Goal: Check status

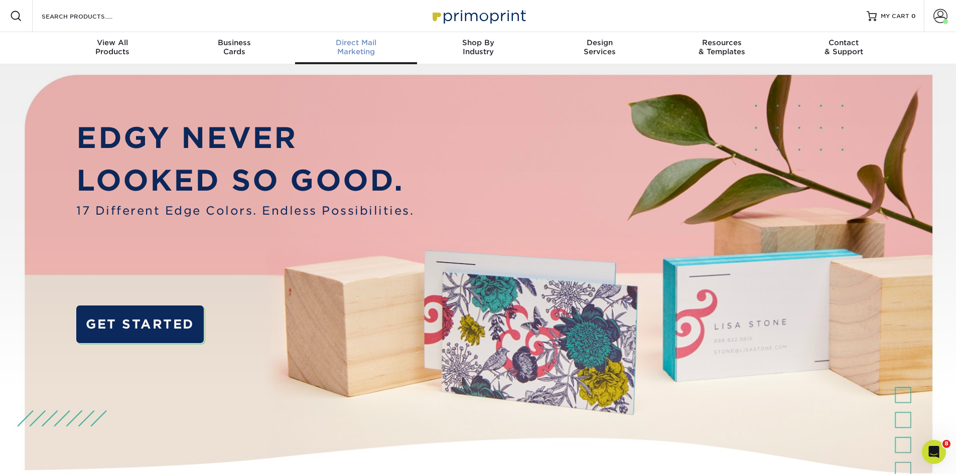
click at [353, 42] on span "Direct Mail" at bounding box center [356, 42] width 122 height 9
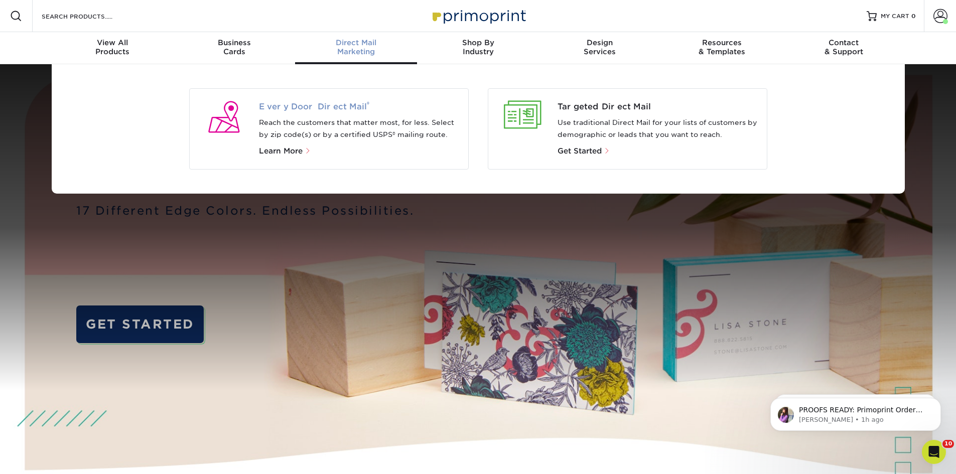
click at [307, 106] on span "Every Door Direct Mail ®" at bounding box center [359, 107] width 201 height 12
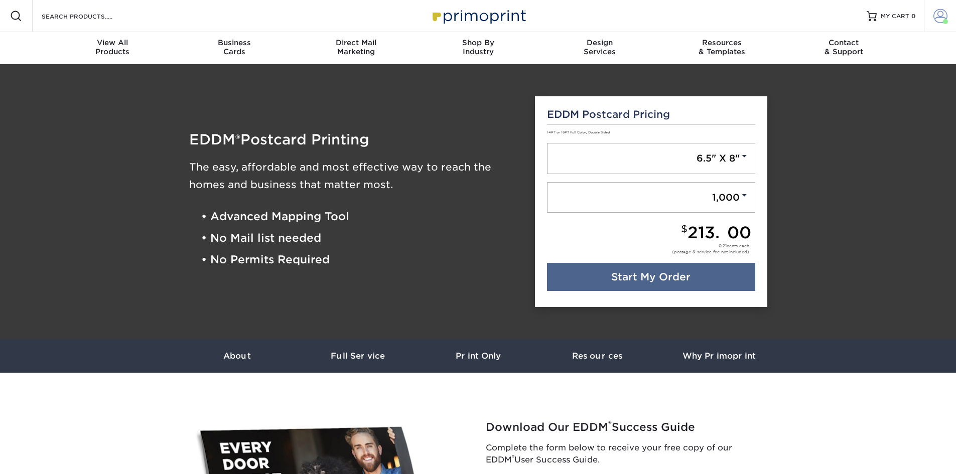
click at [941, 20] on span at bounding box center [940, 16] width 14 height 14
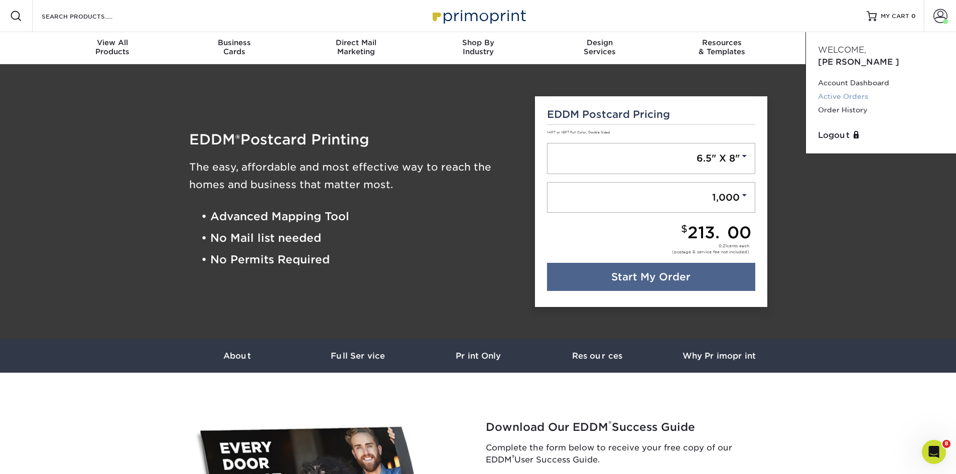
click at [847, 90] on link "Active Orders" at bounding box center [881, 97] width 126 height 14
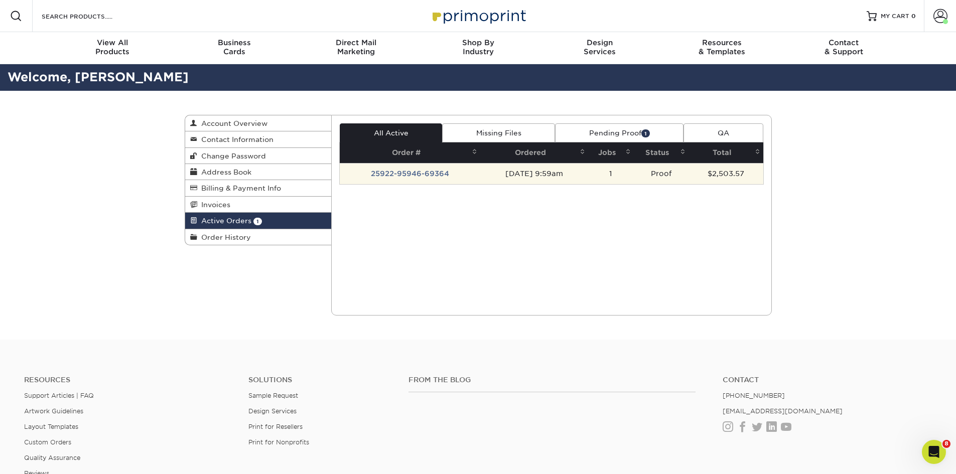
click at [430, 171] on td "25922-95946-69364" at bounding box center [410, 173] width 141 height 21
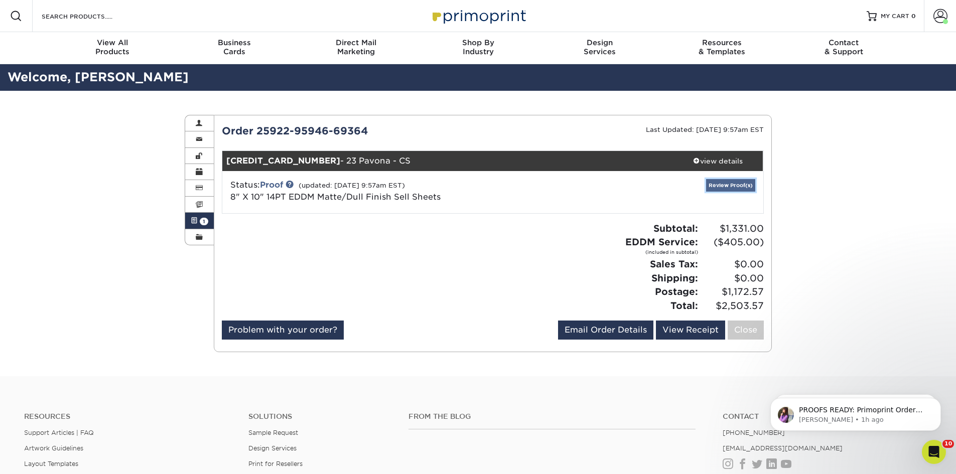
click at [727, 184] on link "Review Proof(s)" at bounding box center [730, 185] width 49 height 13
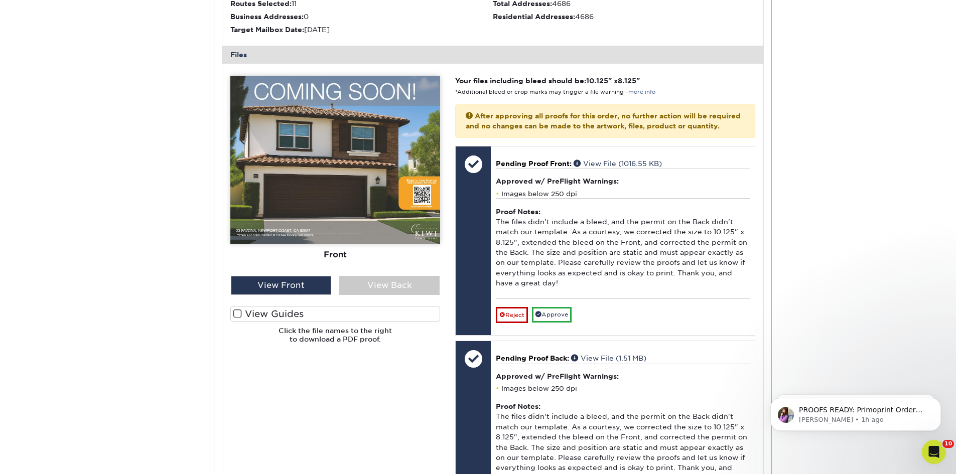
scroll to position [401, 0]
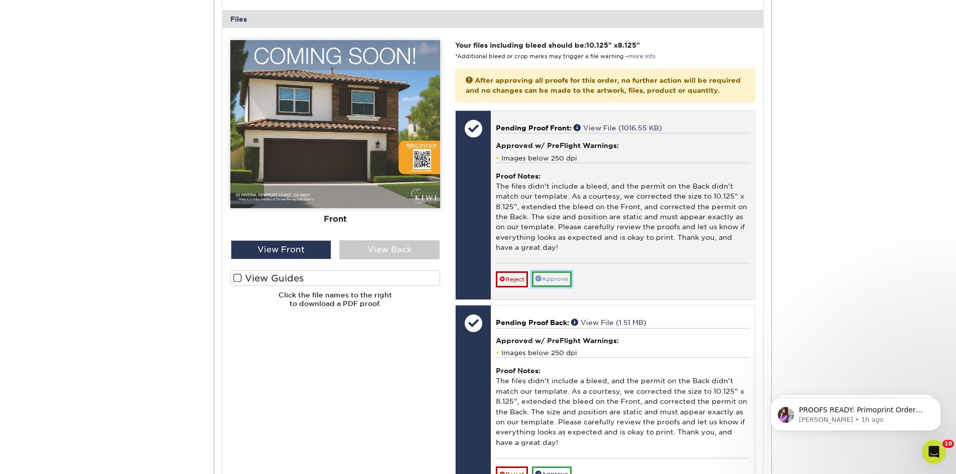
click at [558, 286] on link "Approve" at bounding box center [552, 279] width 40 height 16
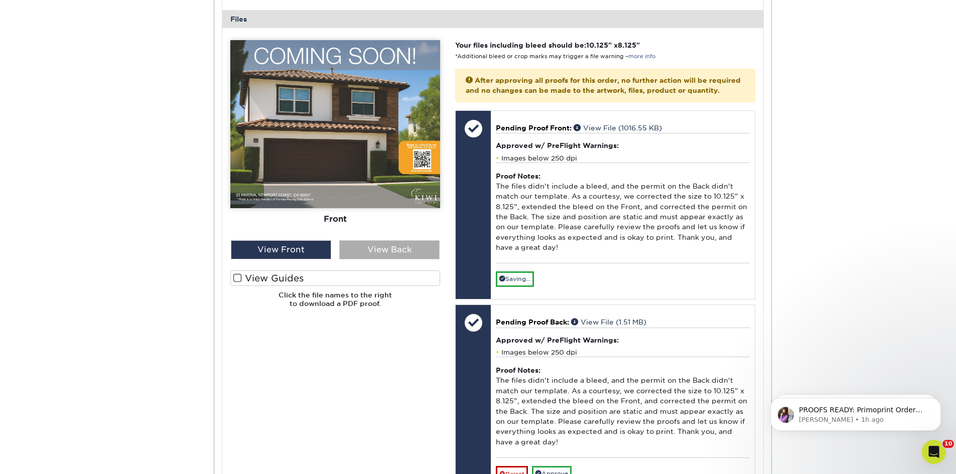
click at [395, 245] on div "View Back" at bounding box center [389, 249] width 100 height 19
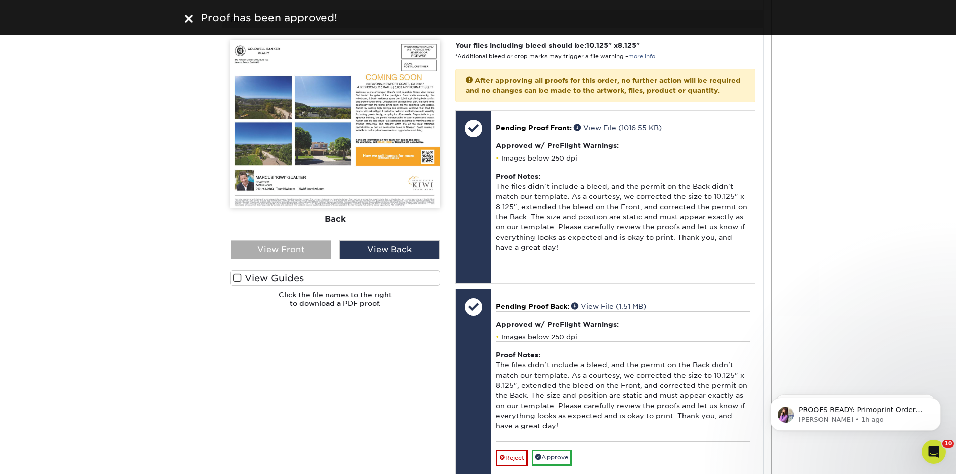
click at [286, 249] on div "View Front" at bounding box center [281, 249] width 100 height 19
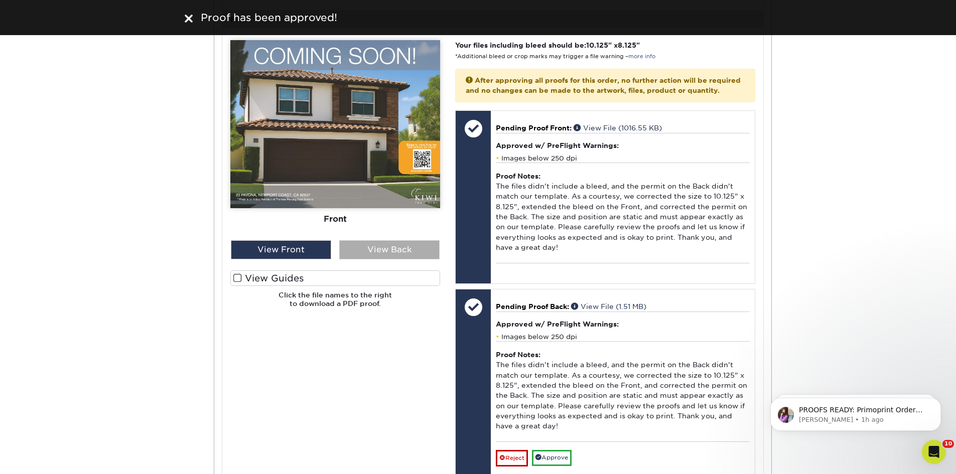
click at [418, 245] on div "View Back" at bounding box center [389, 249] width 100 height 19
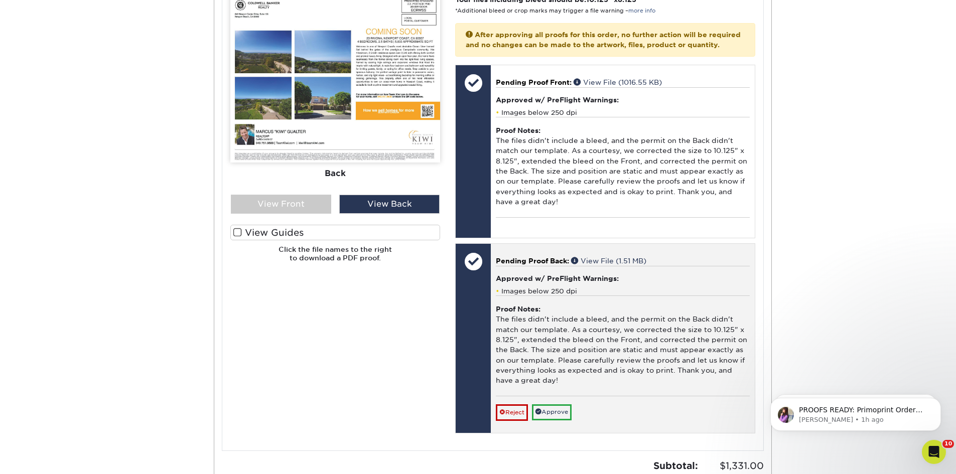
scroll to position [652, 0]
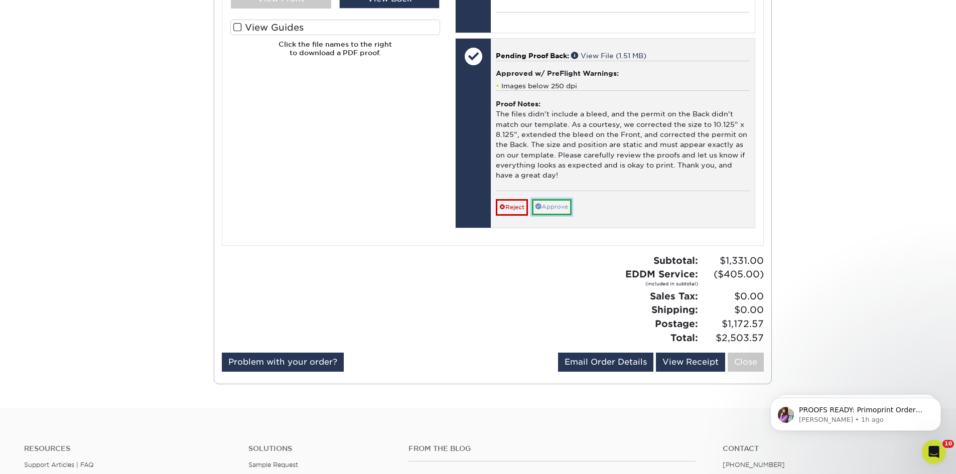
click at [559, 214] on link "Approve" at bounding box center [552, 207] width 40 height 16
